Goal: Task Accomplishment & Management: Use online tool/utility

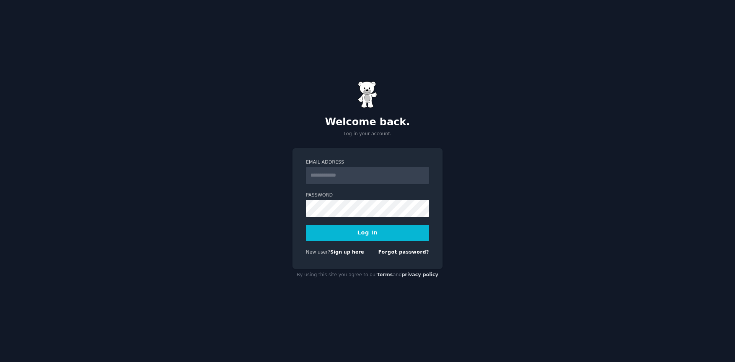
click at [331, 178] on input "Email Address" at bounding box center [367, 175] width 123 height 17
type input "**********"
click at [354, 237] on button "Log In" at bounding box center [367, 233] width 123 height 16
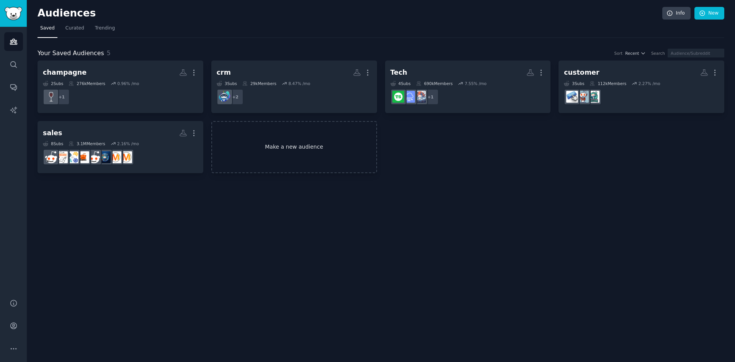
click at [317, 149] on link "Make a new audience" at bounding box center [294, 147] width 166 height 52
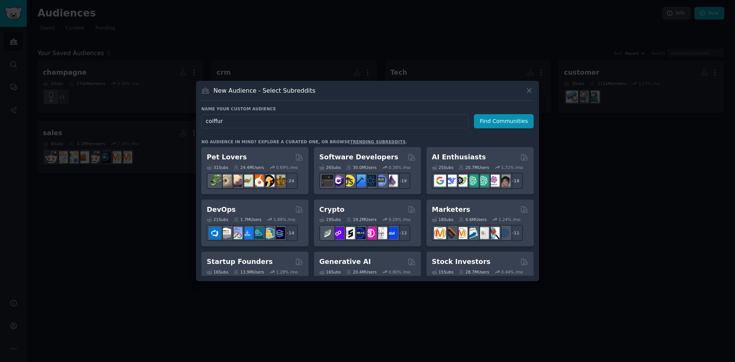
type input "coiffure"
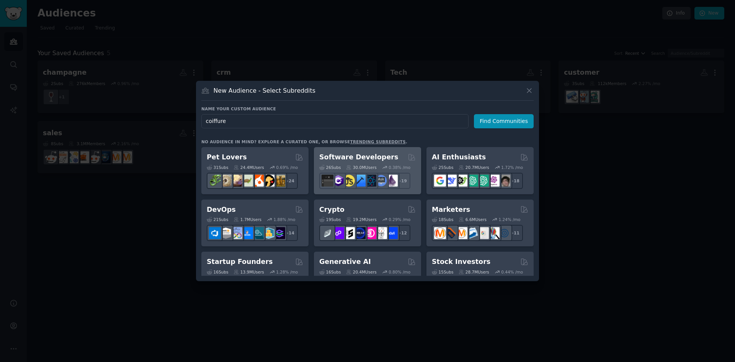
click button "Find Communities" at bounding box center [504, 121] width 60 height 14
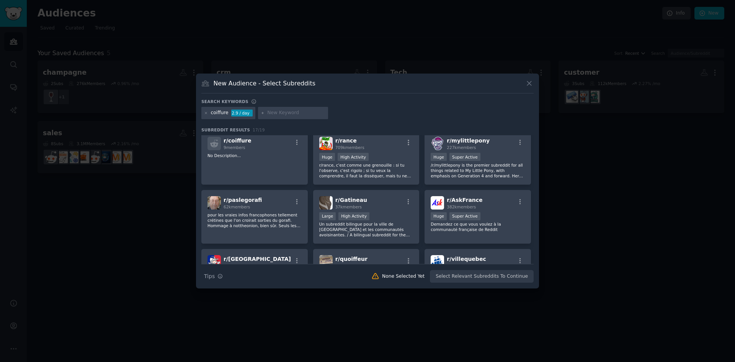
scroll to position [77, 0]
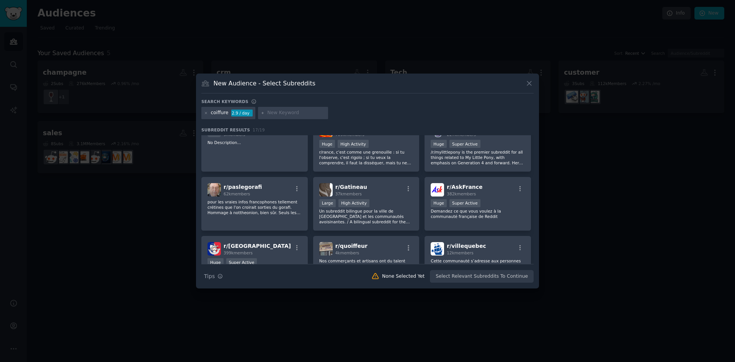
click at [203, 112] on div "coiffure 2.9 / day" at bounding box center [228, 113] width 54 height 12
click at [204, 114] on icon at bounding box center [206, 113] width 4 height 4
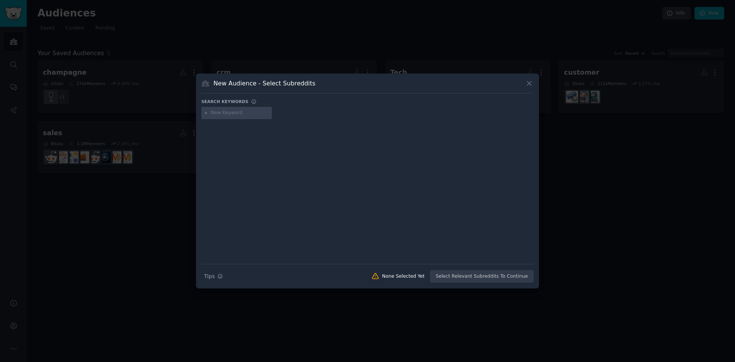
click at [213, 114] on input "text" at bounding box center [240, 112] width 58 height 7
type input "CAP"
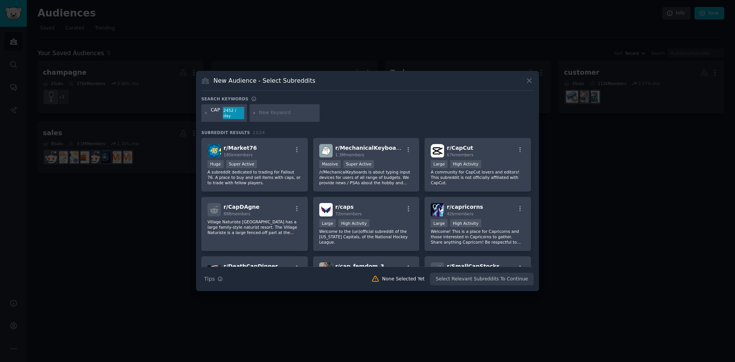
click at [207, 109] on div at bounding box center [206, 113] width 4 height 12
click at [206, 113] on icon at bounding box center [206, 113] width 4 height 4
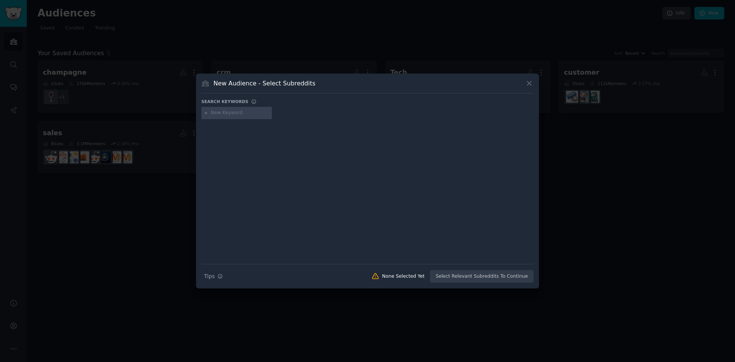
click at [215, 114] on input "text" at bounding box center [240, 112] width 58 height 7
type input "CAPcoiffure"
click at [207, 113] on icon at bounding box center [206, 113] width 4 height 4
click at [221, 113] on input "text" at bounding box center [240, 112] width 58 height 7
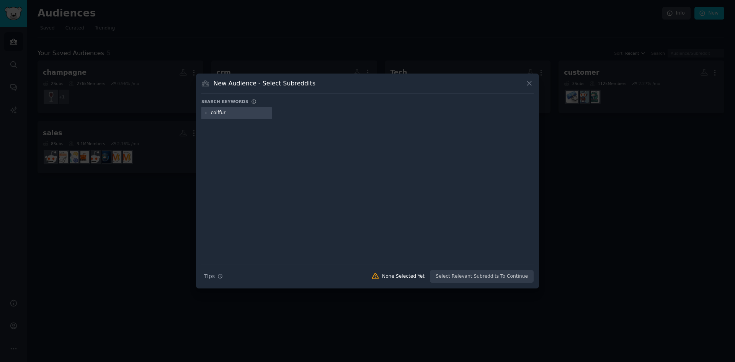
type input "coiffure"
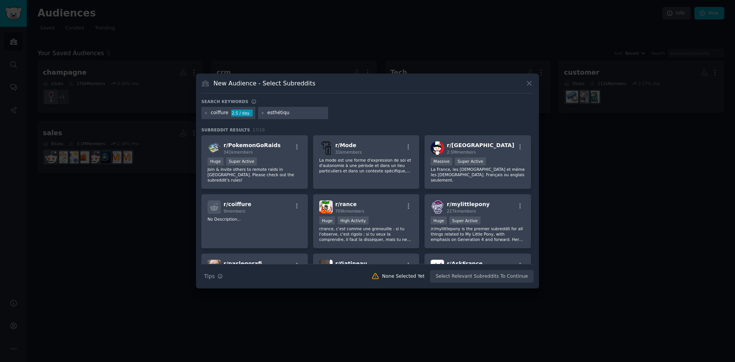
type input "esthétique"
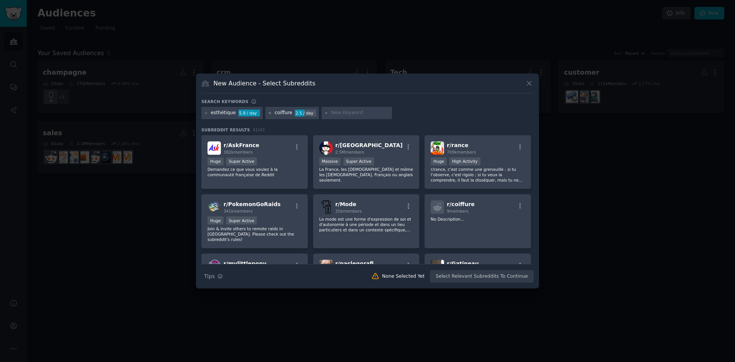
click at [269, 113] on icon at bounding box center [270, 113] width 2 height 2
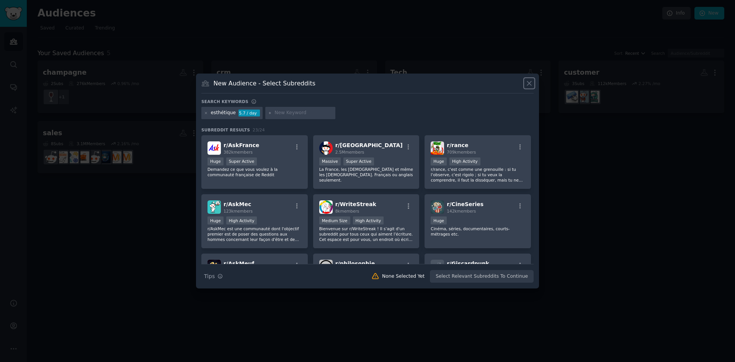
click at [532, 83] on icon at bounding box center [529, 83] width 8 height 8
